Goal: Task Accomplishment & Management: Manage account settings

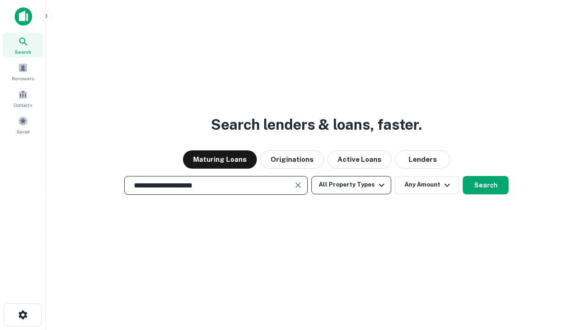
type input "**********"
click at [351, 185] on button "All Property Types" at bounding box center [351, 185] width 80 height 18
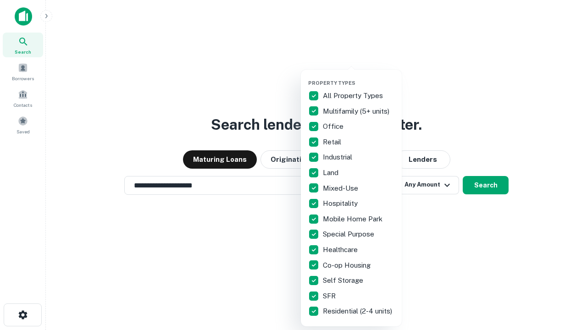
click at [358, 77] on button "button" at bounding box center [358, 77] width 101 height 0
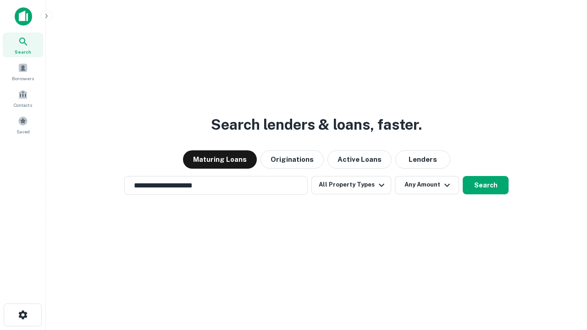
scroll to position [14, 0]
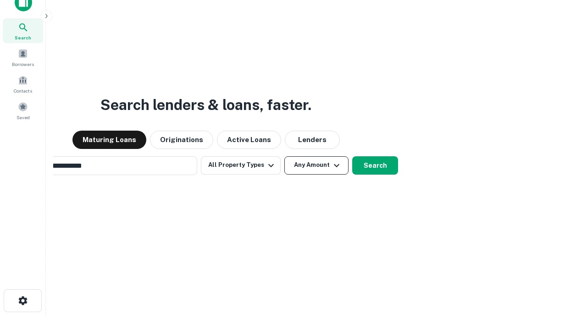
click at [284, 156] on button "Any Amount" at bounding box center [316, 165] width 64 height 18
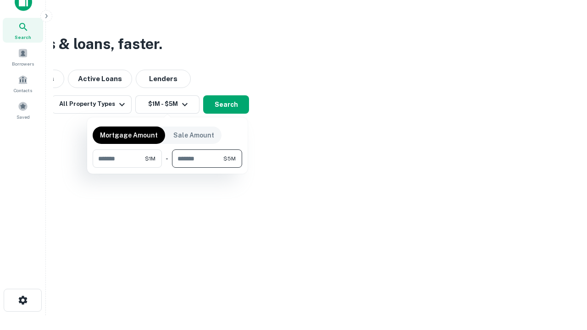
type input "*******"
click at [167, 168] on button "button" at bounding box center [167, 168] width 149 height 0
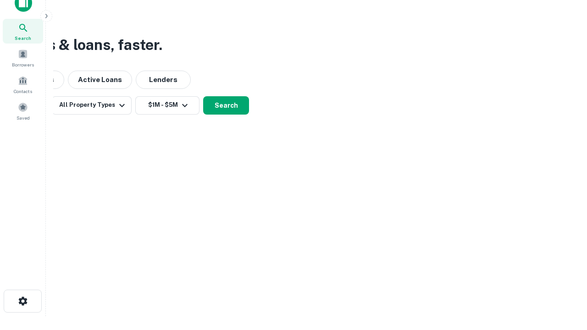
scroll to position [6, 169]
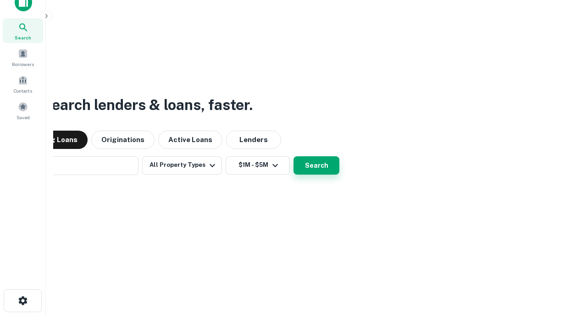
click at [293, 156] on button "Search" at bounding box center [316, 165] width 46 height 18
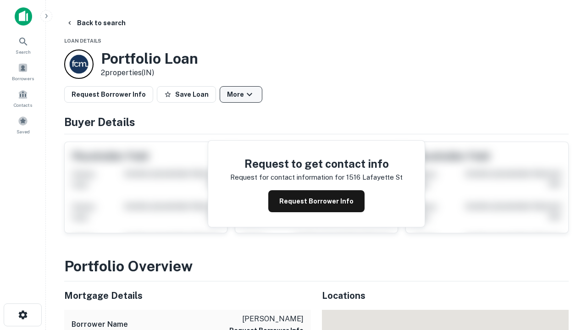
click at [241, 94] on button "More" at bounding box center [241, 94] width 43 height 17
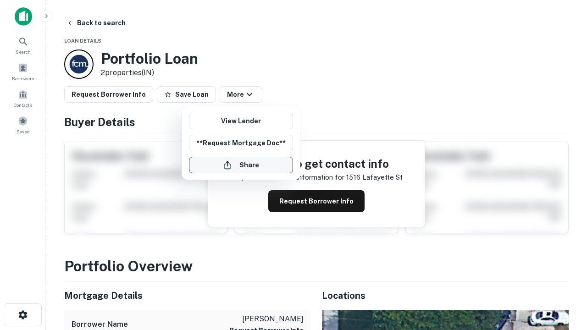
click at [241, 165] on button "Share" at bounding box center [241, 165] width 104 height 17
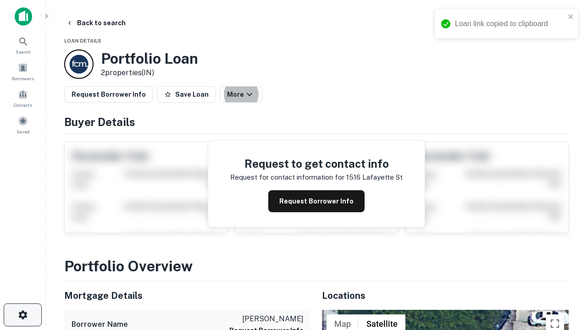
click at [22, 315] on icon "button" at bounding box center [22, 314] width 11 height 11
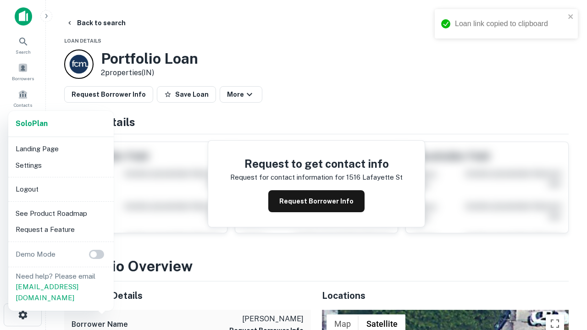
click at [61, 189] on li "Logout" at bounding box center [61, 189] width 98 height 17
